Goal: Check status: Check status

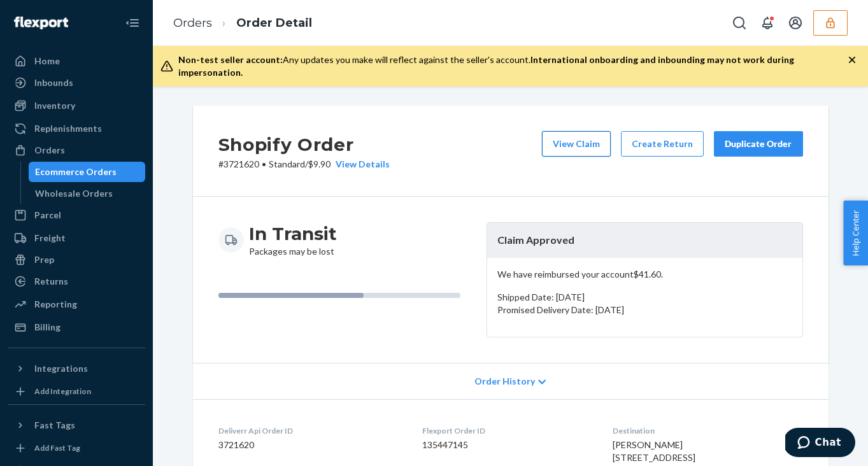
click at [586, 131] on button "View Claim" at bounding box center [576, 143] width 69 height 25
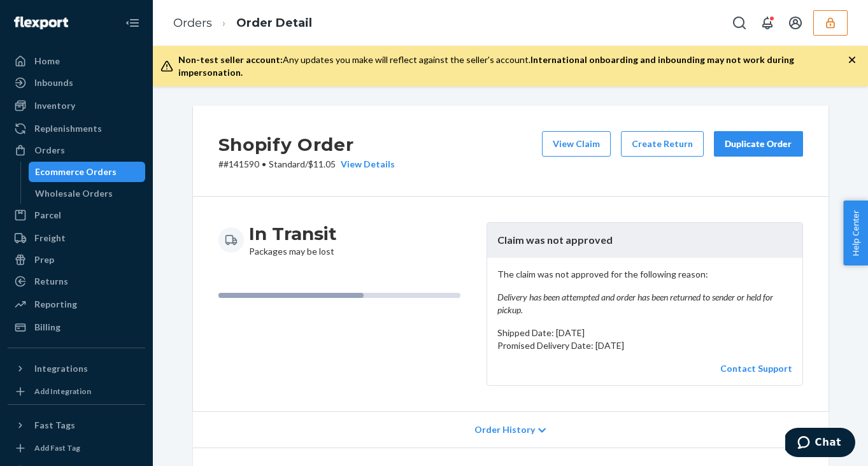
scroll to position [36, 0]
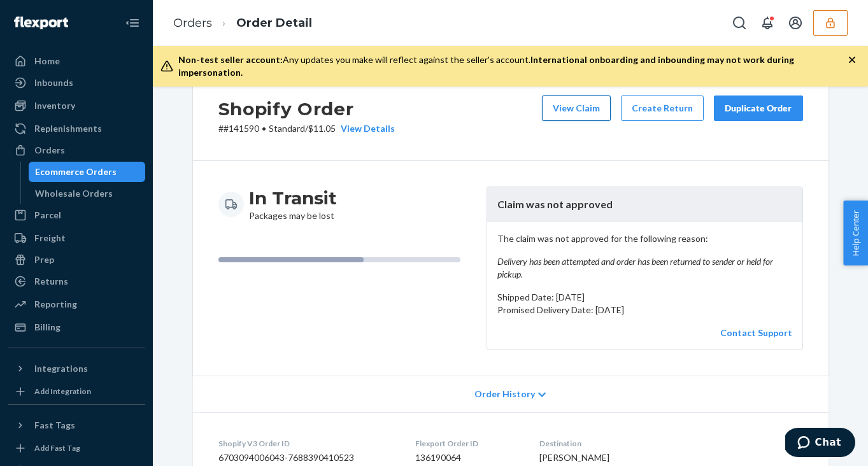
click at [577, 95] on button "View Claim" at bounding box center [576, 107] width 69 height 25
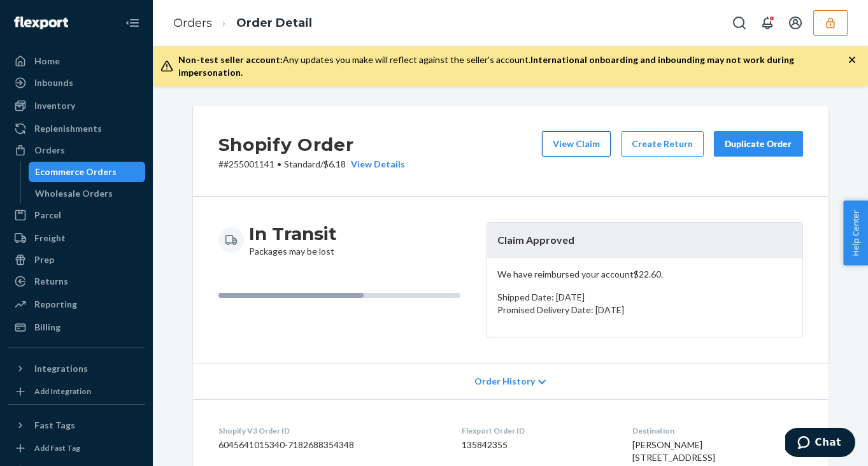
click at [569, 139] on button "View Claim" at bounding box center [576, 143] width 69 height 25
click at [587, 136] on button "View Claim" at bounding box center [576, 143] width 69 height 25
click at [569, 131] on button "View Claim" at bounding box center [576, 143] width 69 height 25
click at [570, 131] on button "View Claim" at bounding box center [576, 143] width 69 height 25
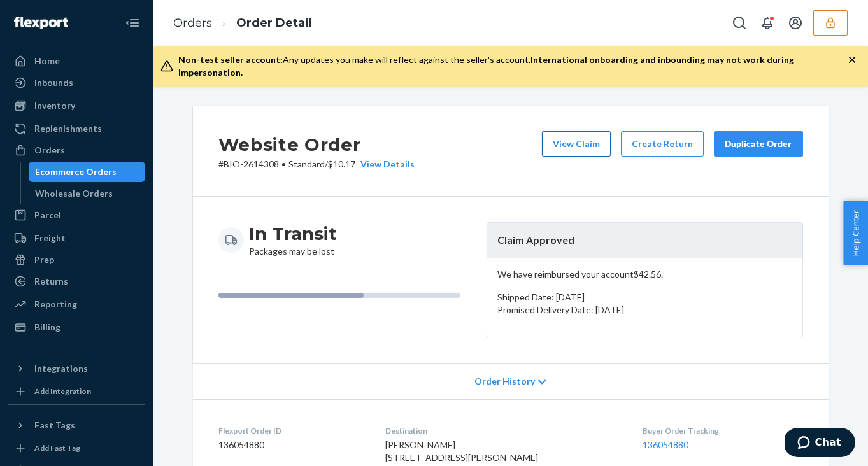
click at [577, 133] on button "View Claim" at bounding box center [576, 143] width 69 height 25
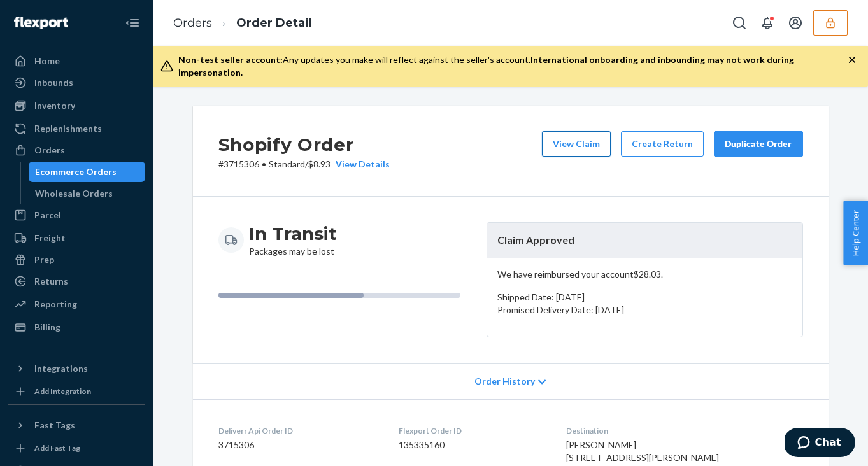
click at [599, 131] on button "View Claim" at bounding box center [576, 143] width 69 height 25
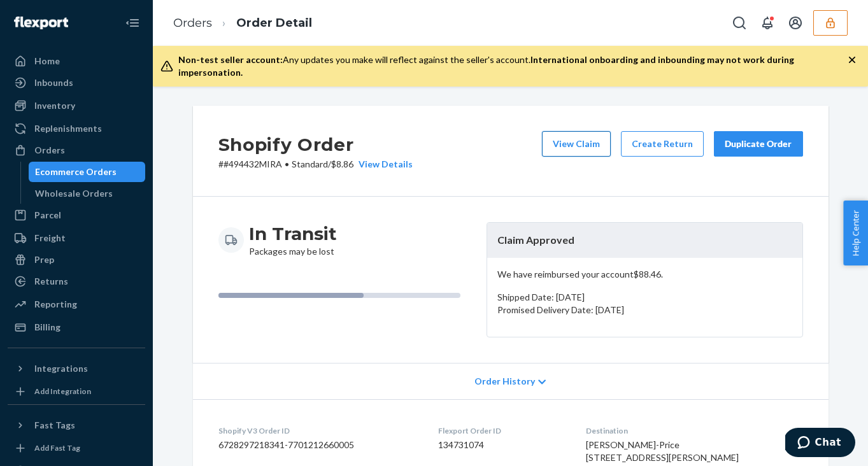
click at [560, 131] on button "View Claim" at bounding box center [576, 143] width 69 height 25
click at [587, 131] on button "View Claim" at bounding box center [576, 143] width 69 height 25
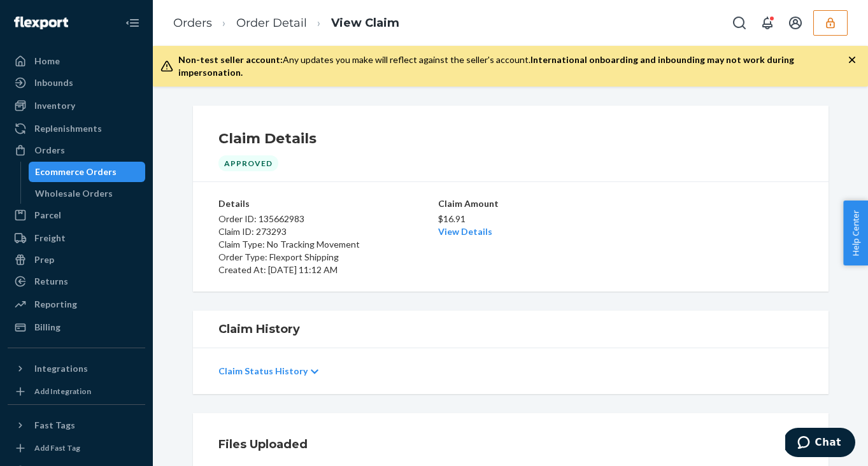
scroll to position [41, 0]
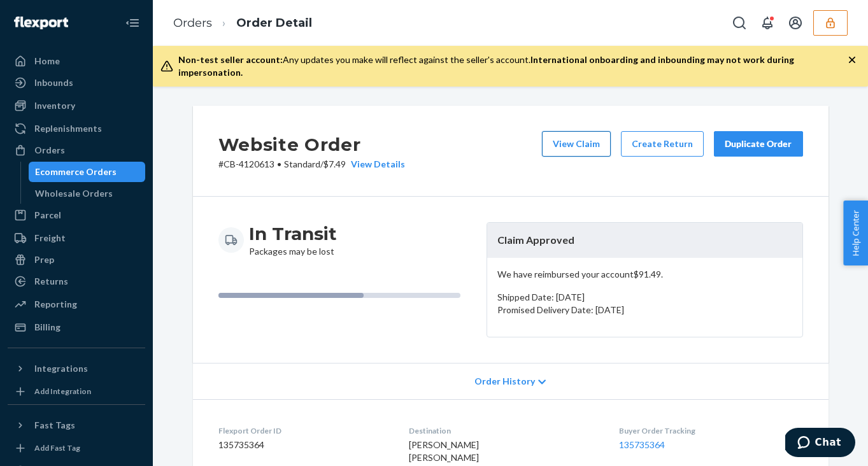
click at [573, 134] on button "View Claim" at bounding box center [576, 143] width 69 height 25
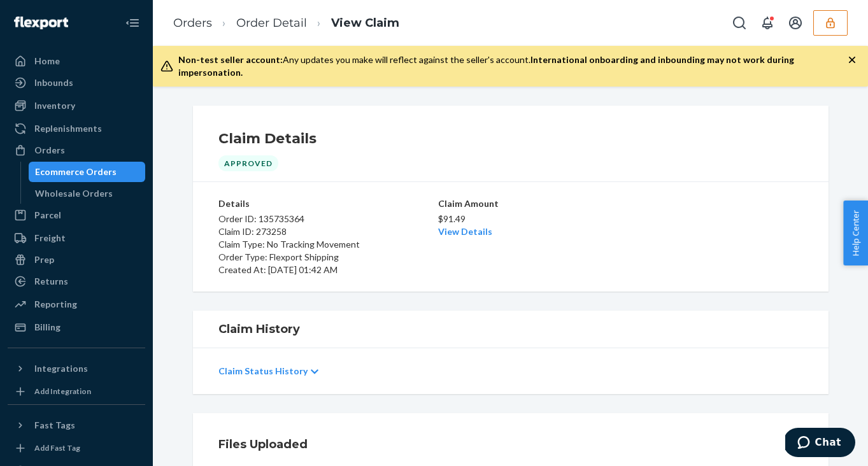
scroll to position [22, 0]
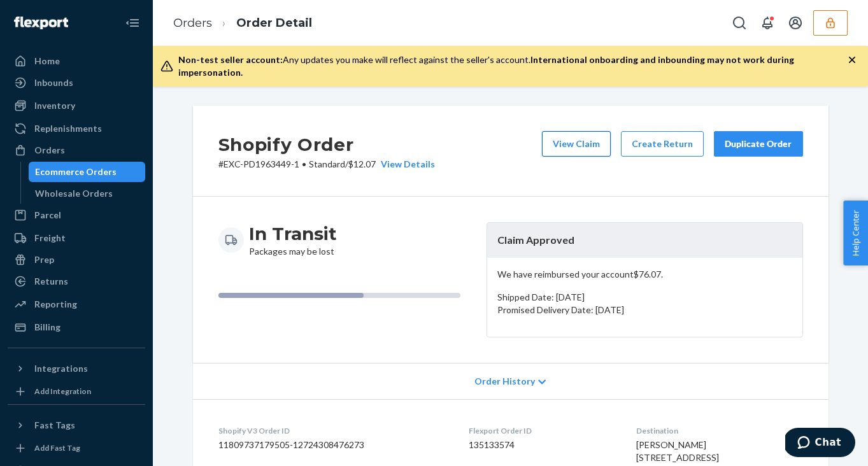
click at [566, 131] on button "View Claim" at bounding box center [576, 143] width 69 height 25
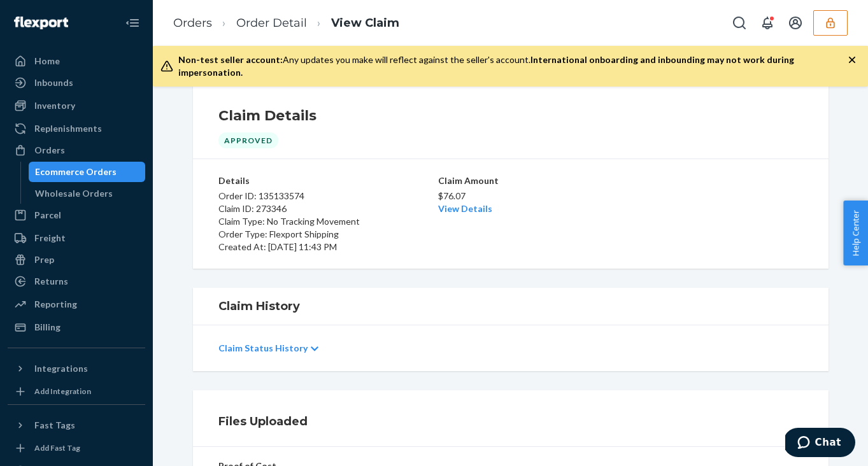
scroll to position [29, 0]
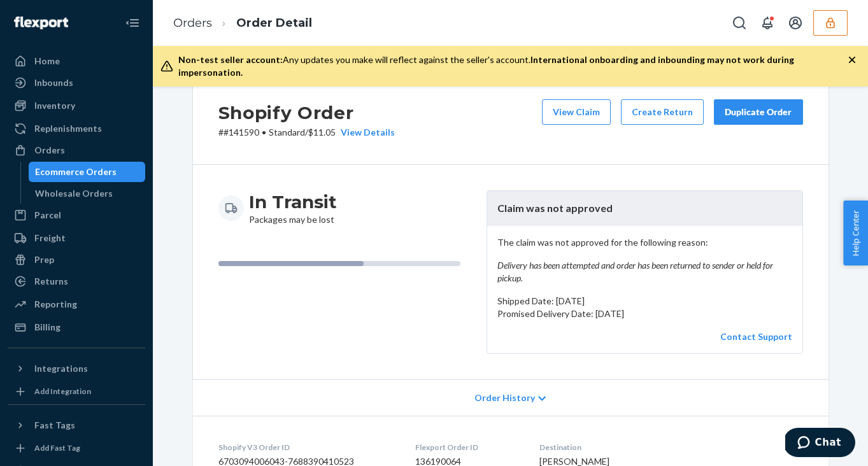
scroll to position [29, 0]
